Goal: Information Seeking & Learning: Learn about a topic

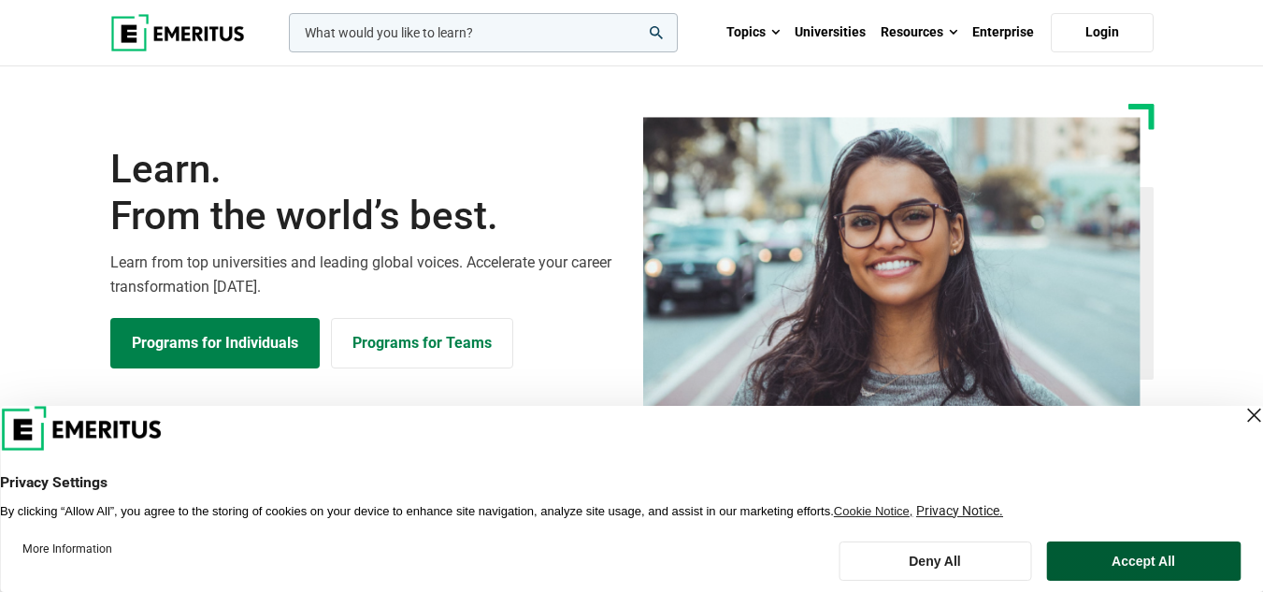
click at [1115, 564] on button "Accept All" at bounding box center [1143, 560] width 194 height 39
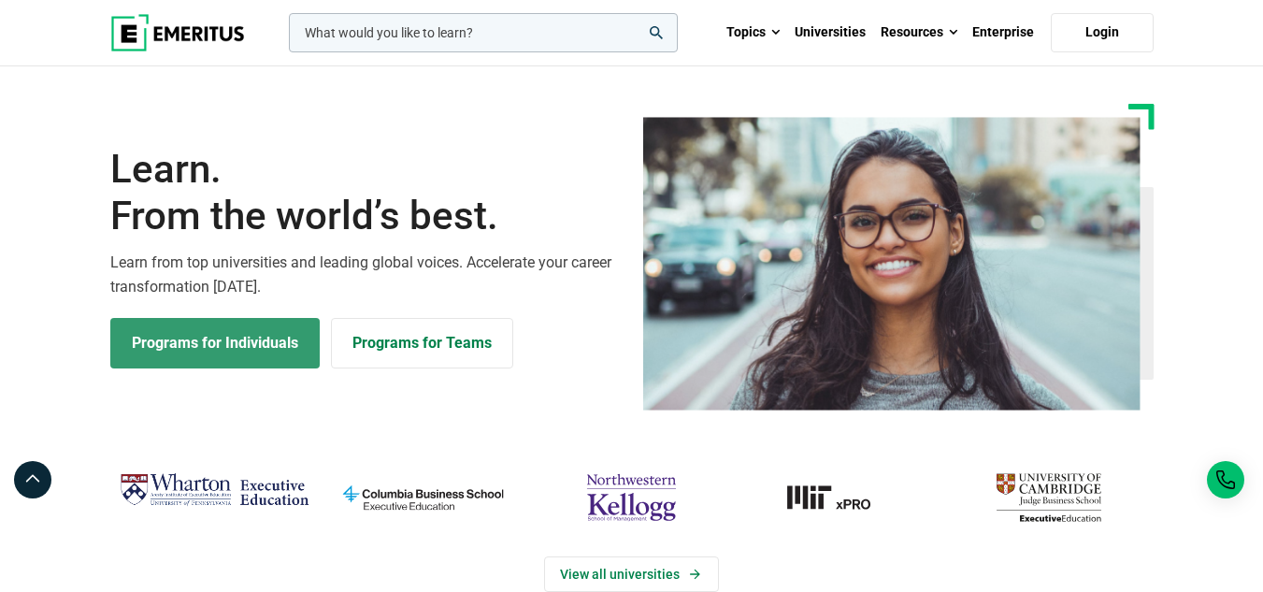
click at [250, 340] on link "Programs for Individuals" at bounding box center [214, 343] width 209 height 50
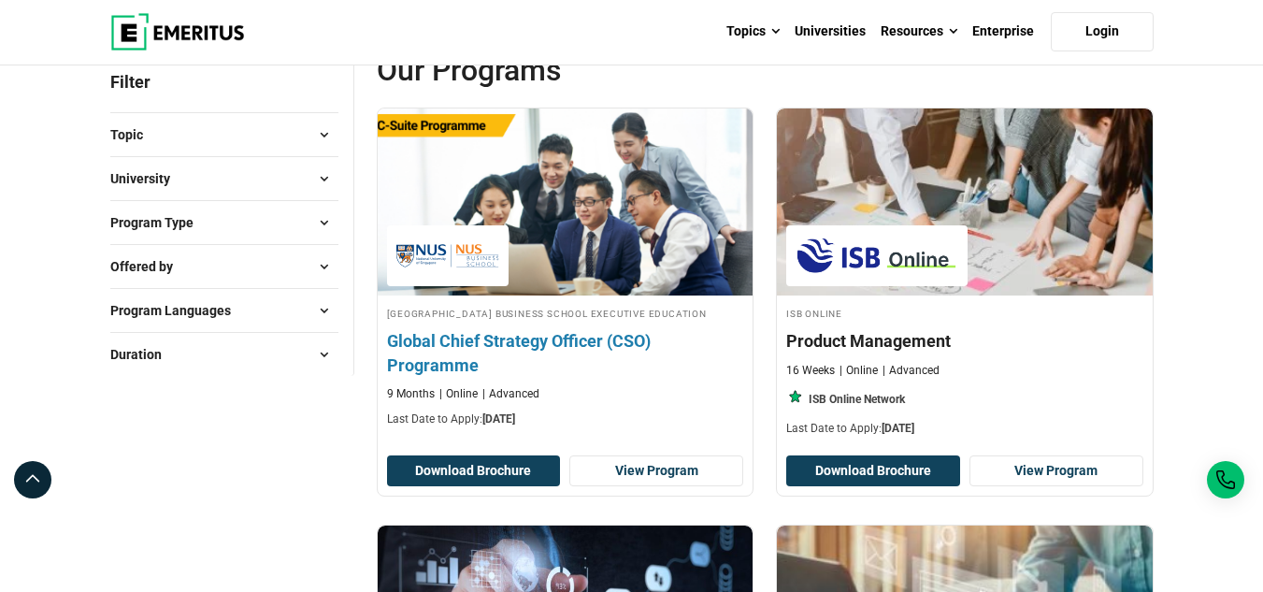
scroll to position [236, 0]
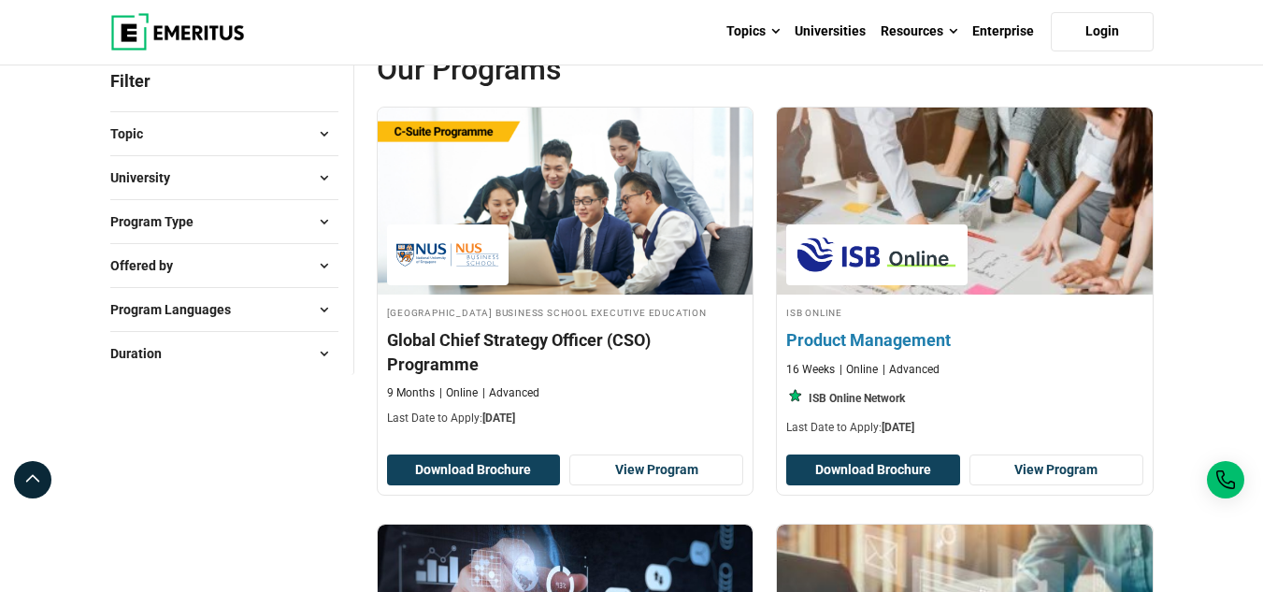
click at [1018, 381] on div "ISB Online Product Management 16 Weeks Online Advanced ISB Online Network Last …" at bounding box center [965, 370] width 376 height 132
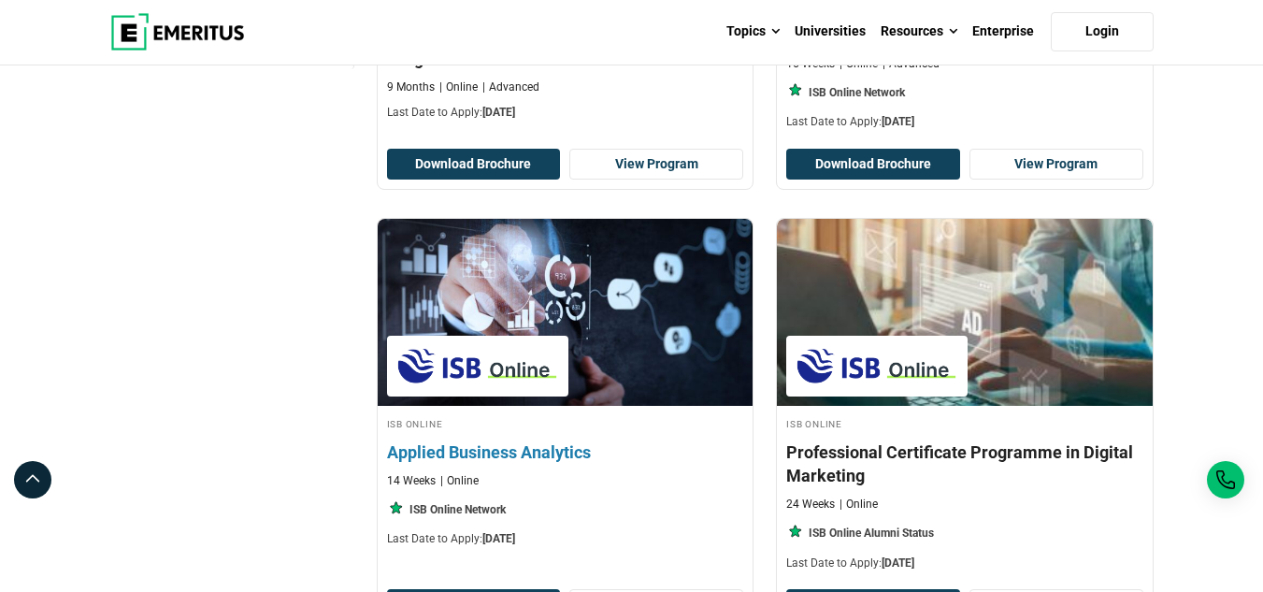
scroll to position [0, 0]
